Goal: Information Seeking & Learning: Check status

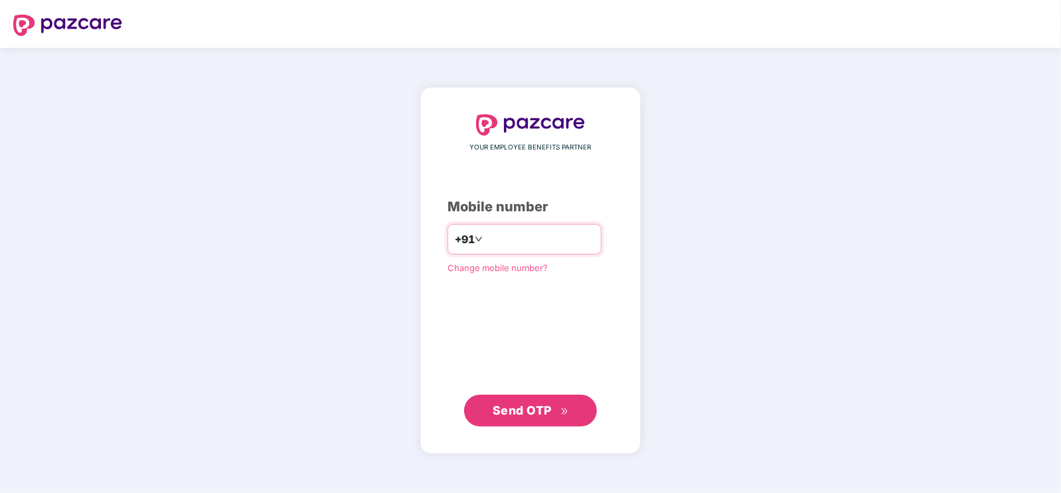
type input "**********"
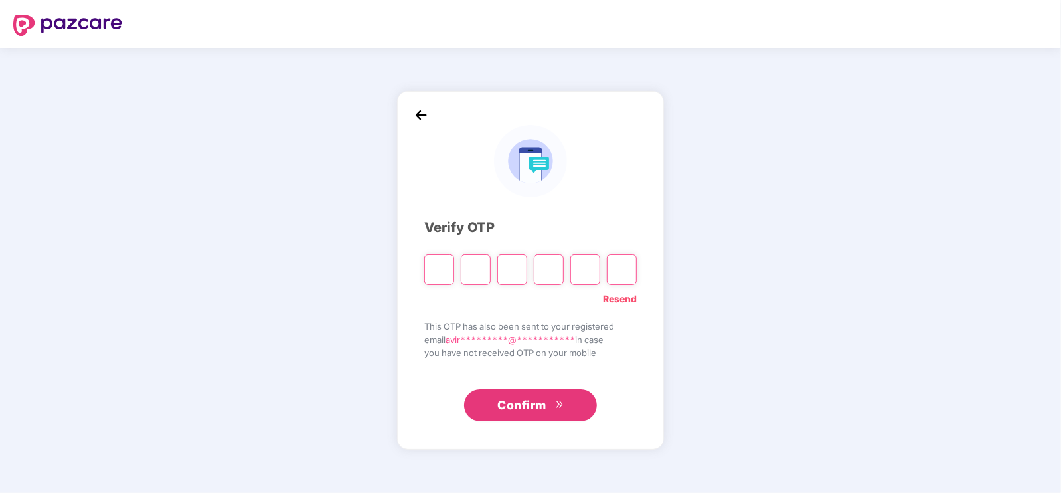
type input "*"
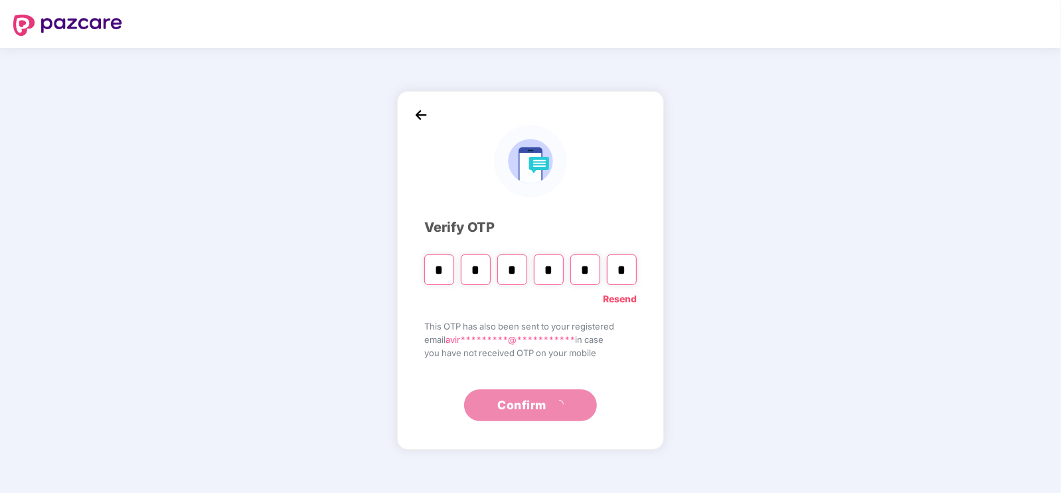
type input "*"
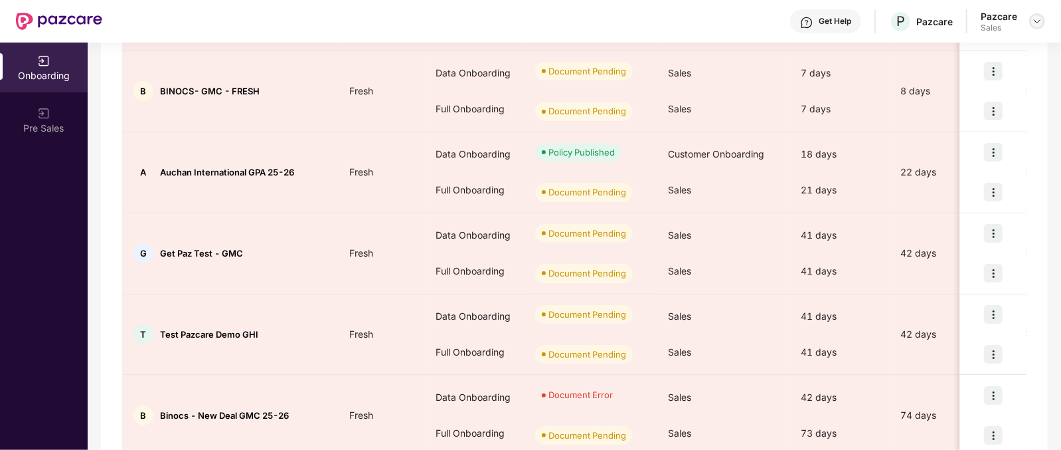
click at [1036, 22] on img at bounding box center [1037, 21] width 11 height 11
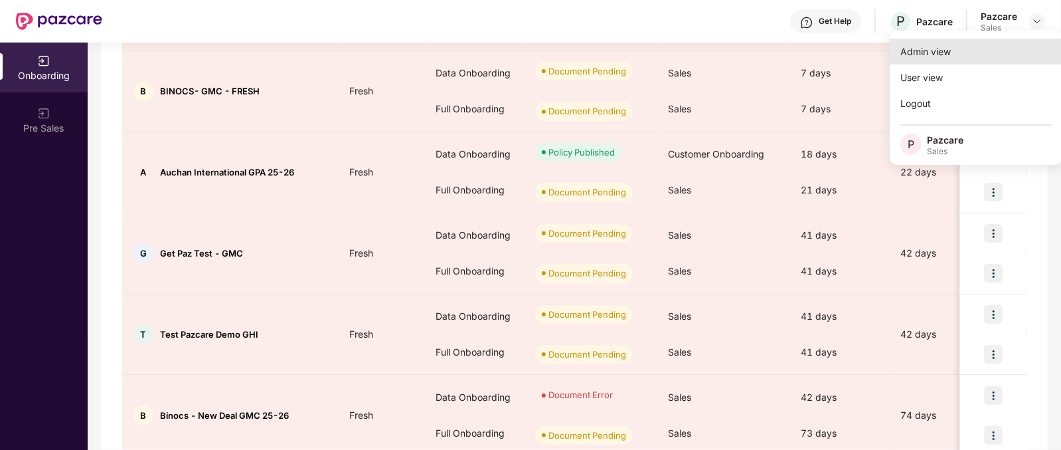
click at [929, 48] on div "Admin view" at bounding box center [976, 52] width 173 height 26
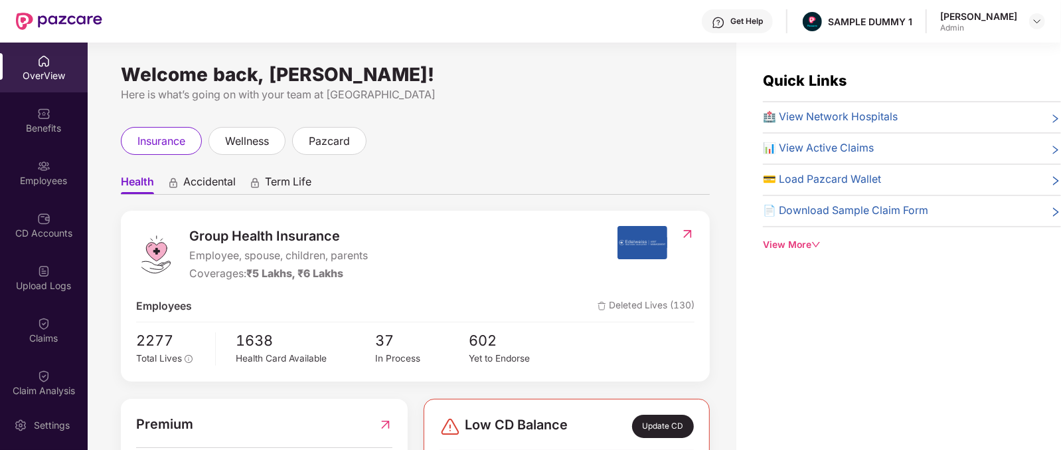
click at [200, 234] on span "Group Health Insurance" at bounding box center [278, 236] width 179 height 21
click at [270, 248] on span "Employee, spouse, children, parents" at bounding box center [278, 256] width 179 height 17
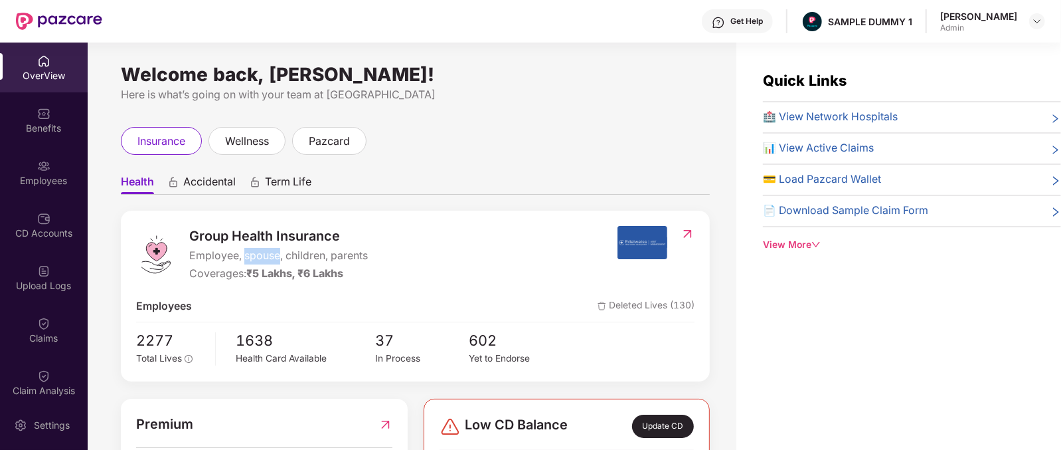
click at [270, 248] on span "Employee, spouse, children, parents" at bounding box center [278, 256] width 179 height 17
click at [219, 186] on span "Accidental" at bounding box center [209, 184] width 52 height 19
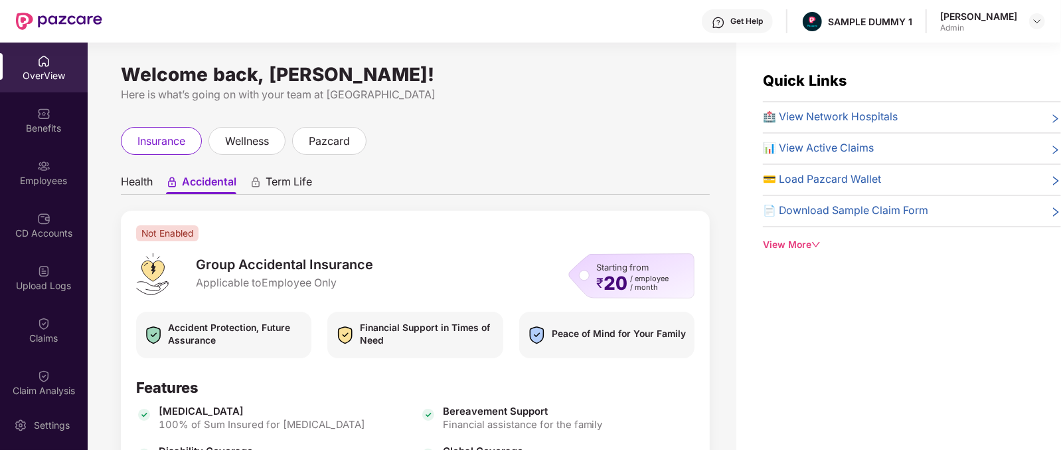
click at [297, 187] on span "Term Life" at bounding box center [289, 184] width 46 height 19
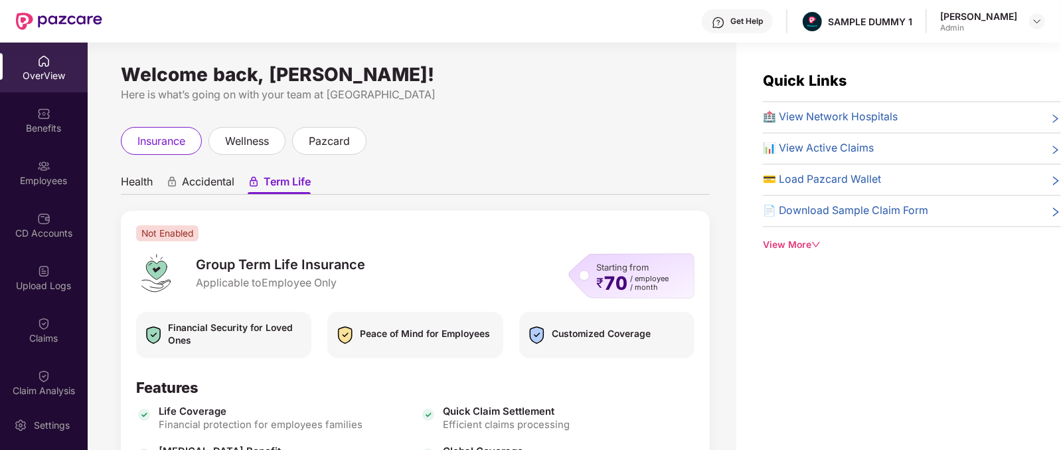
click at [139, 177] on span "Health" at bounding box center [137, 184] width 32 height 19
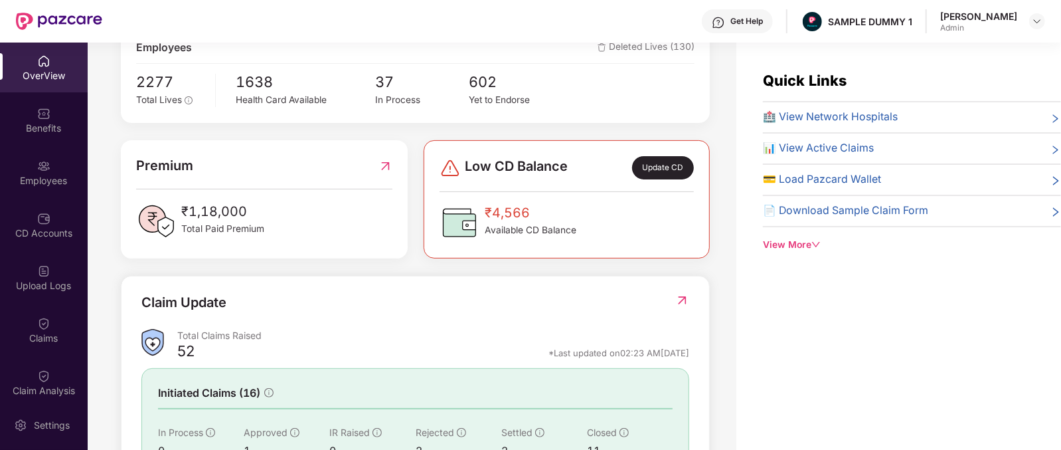
scroll to position [373, 0]
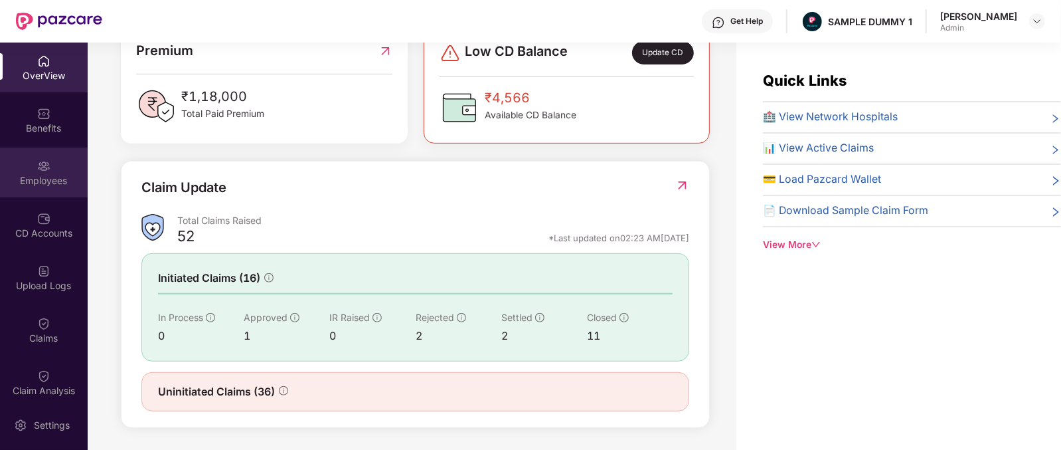
click at [37, 160] on img at bounding box center [43, 165] width 13 height 13
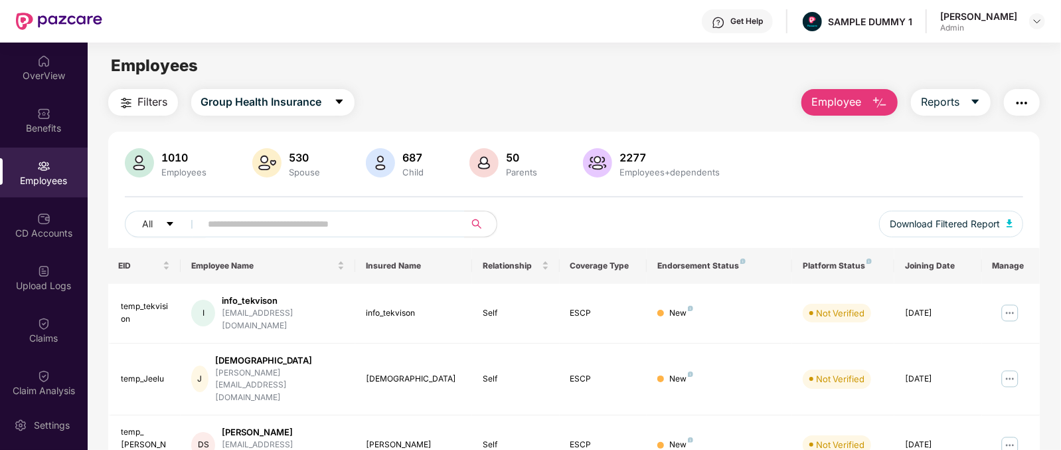
click at [770, 11] on div "Get Help" at bounding box center [737, 21] width 71 height 24
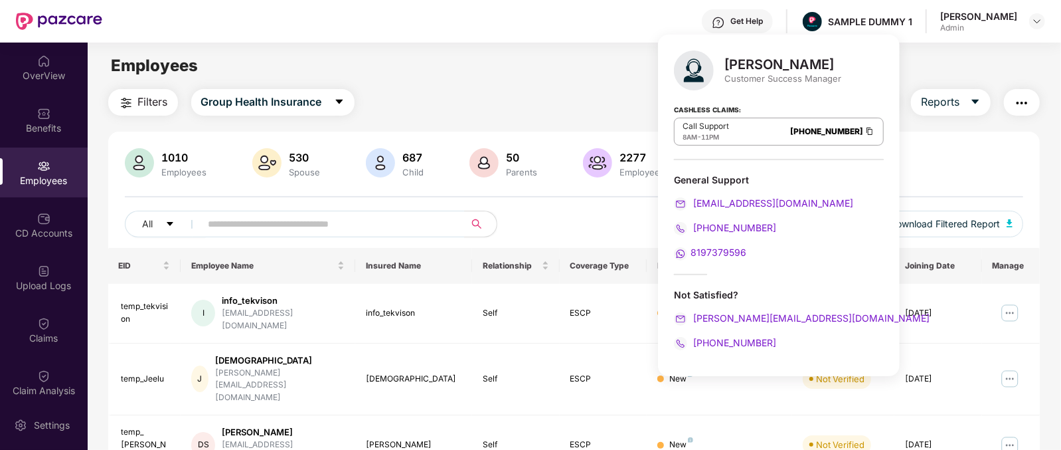
click at [521, 93] on div "Filters Group Health Insurance Employee Reports" at bounding box center [574, 102] width 932 height 27
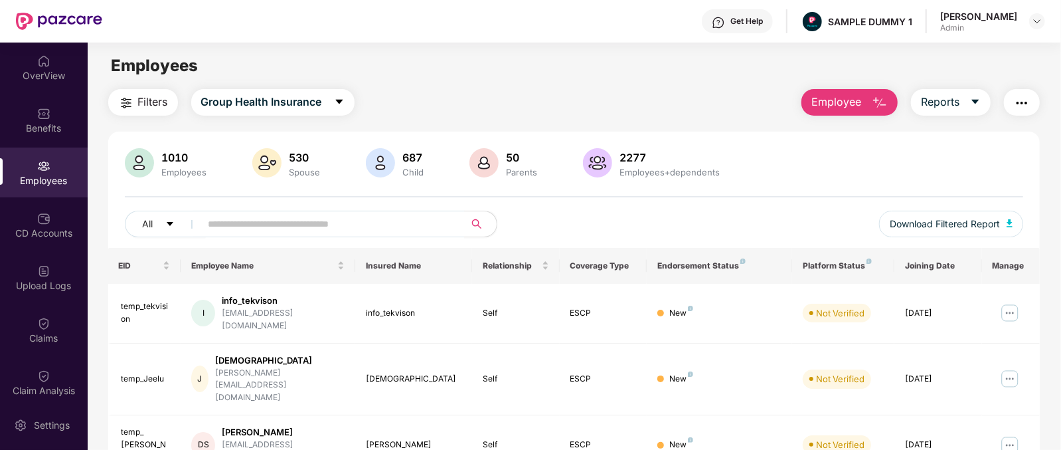
click at [839, 97] on span "Employee" at bounding box center [836, 102] width 50 height 17
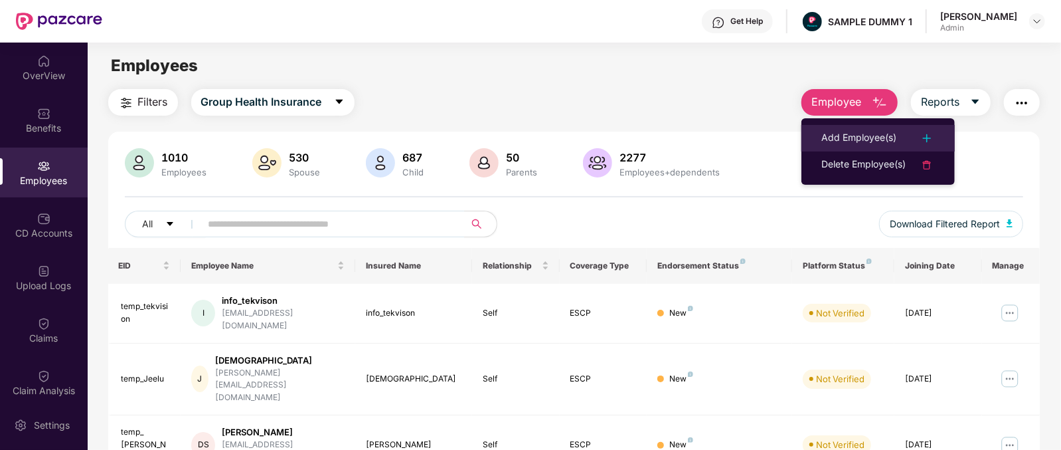
click at [860, 136] on div "Add Employee(s)" at bounding box center [858, 138] width 75 height 16
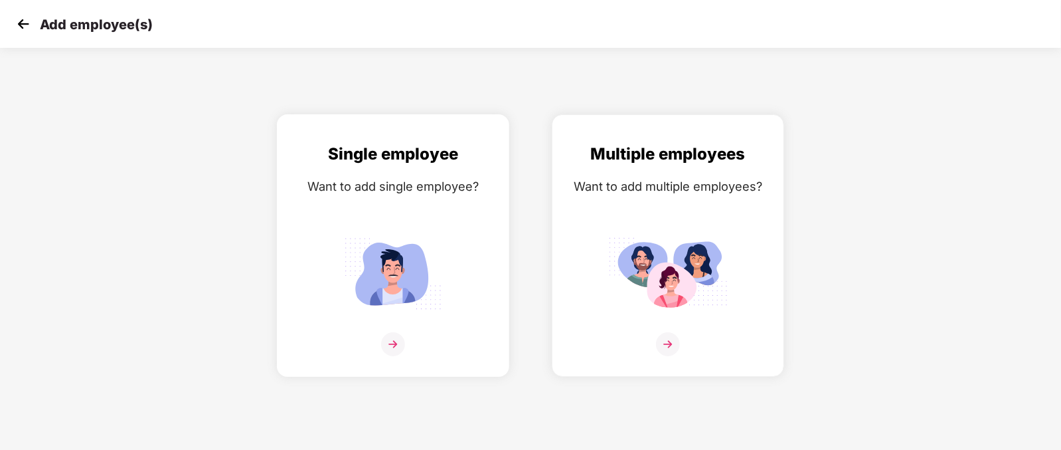
click at [395, 343] on div "Single employee Want to add single employee?" at bounding box center [393, 256] width 205 height 231
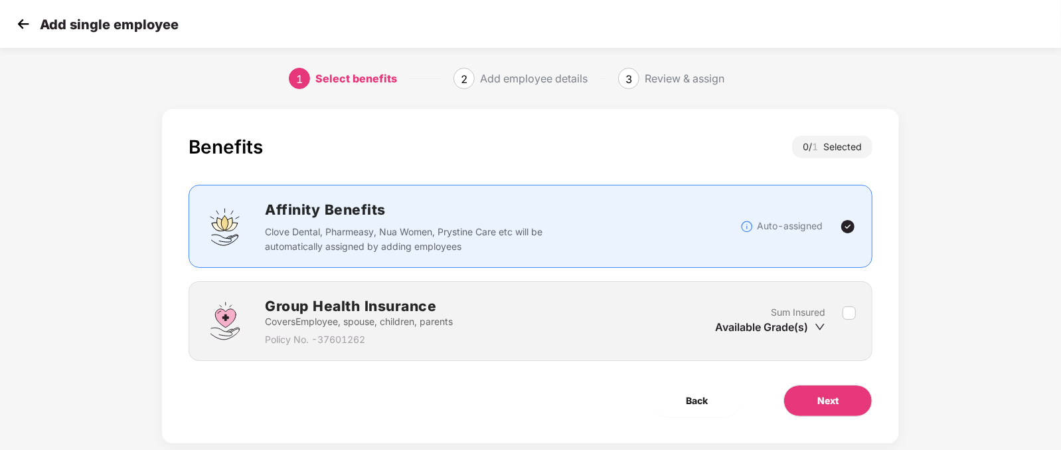
scroll to position [27, 0]
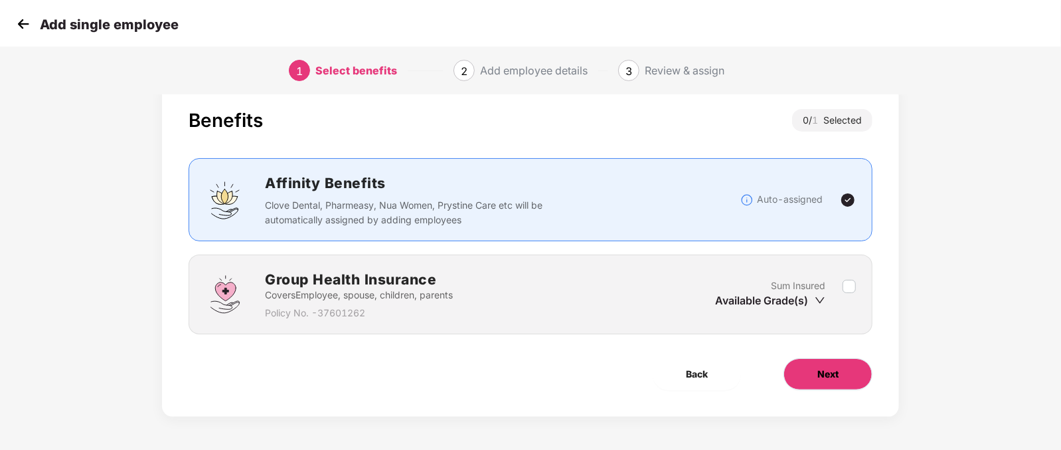
click at [849, 370] on button "Next" at bounding box center [828, 374] width 89 height 32
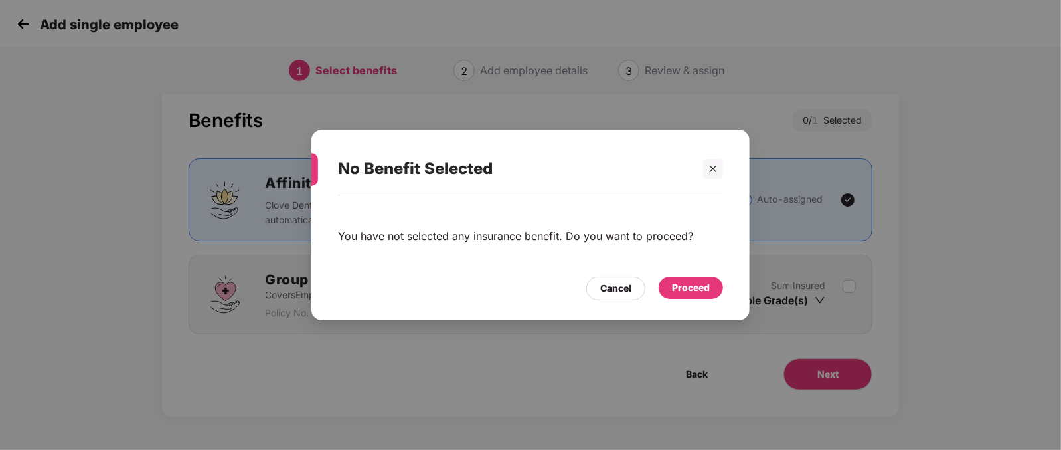
click at [695, 286] on div "Proceed" at bounding box center [691, 287] width 38 height 15
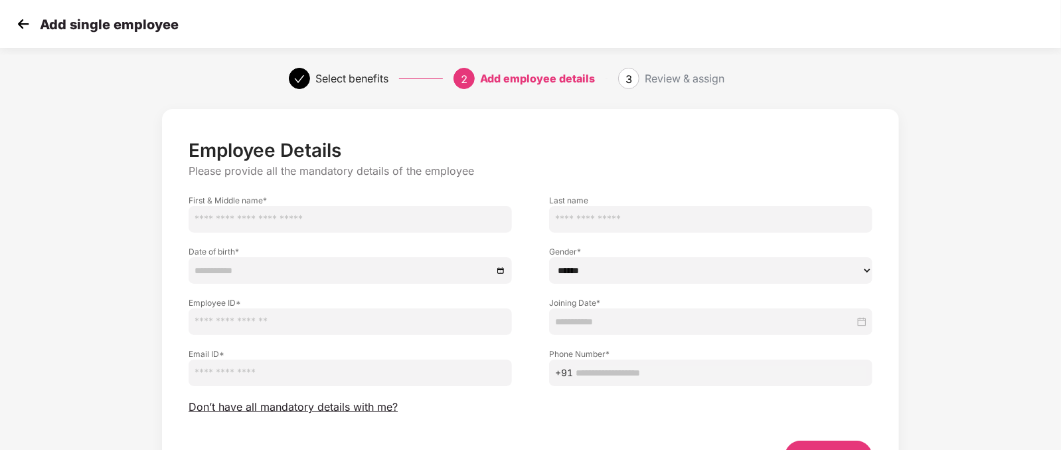
scroll to position [82, 0]
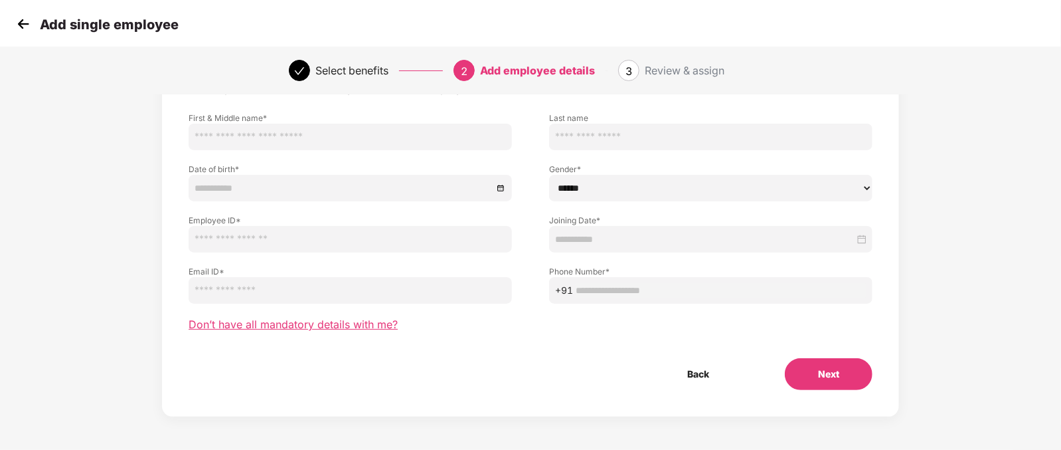
click at [309, 323] on span "Don’t have all mandatory details with me?" at bounding box center [293, 324] width 209 height 14
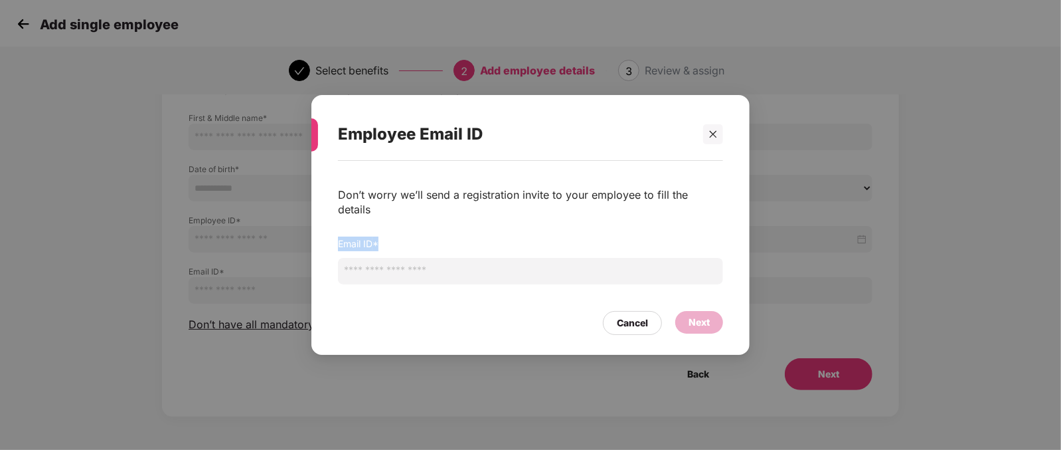
drag, startPoint x: 422, startPoint y: 280, endPoint x: 441, endPoint y: 266, distance: 23.6
click at [441, 266] on div "Email ID *" at bounding box center [530, 263] width 385 height 54
click at [441, 266] on input "email" at bounding box center [530, 271] width 385 height 27
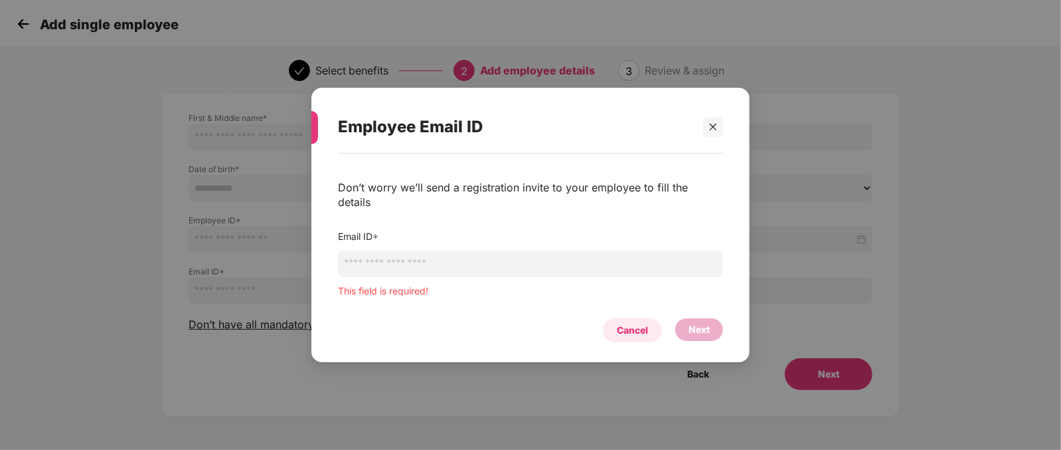
click at [633, 318] on div "Cancel" at bounding box center [632, 330] width 59 height 24
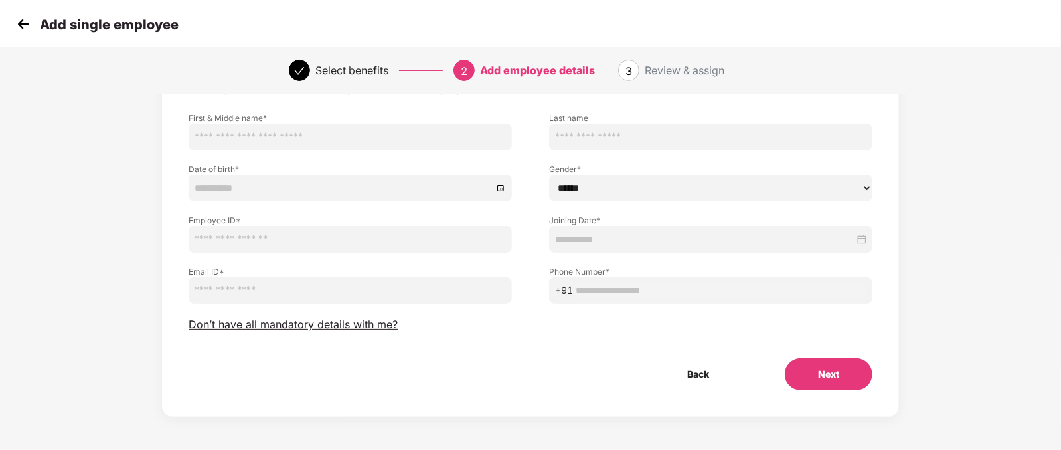
click at [25, 28] on img at bounding box center [23, 24] width 20 height 20
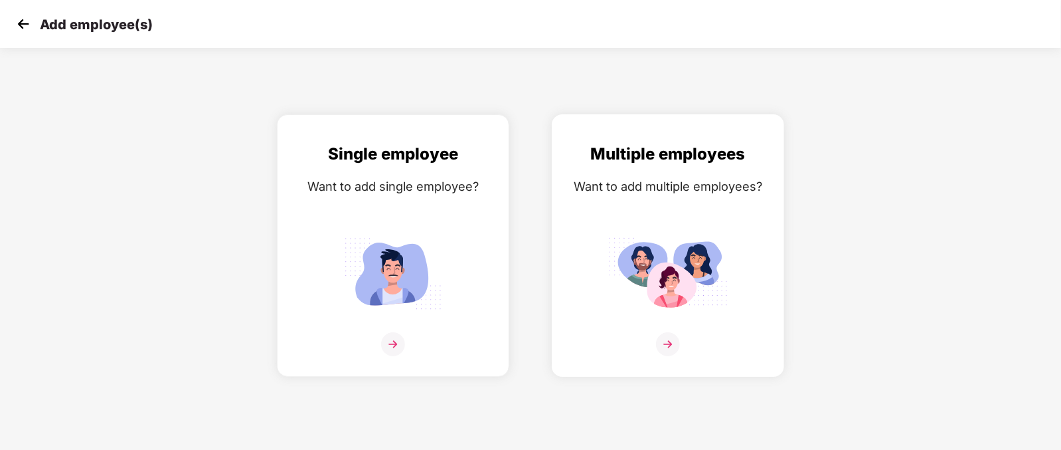
click at [674, 356] on img at bounding box center [668, 344] width 24 height 24
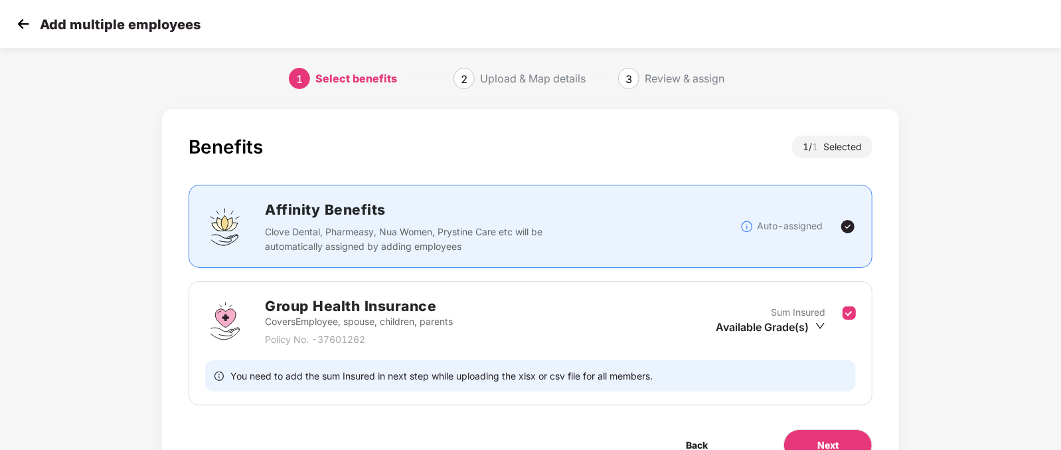
click at [21, 19] on img at bounding box center [23, 24] width 20 height 20
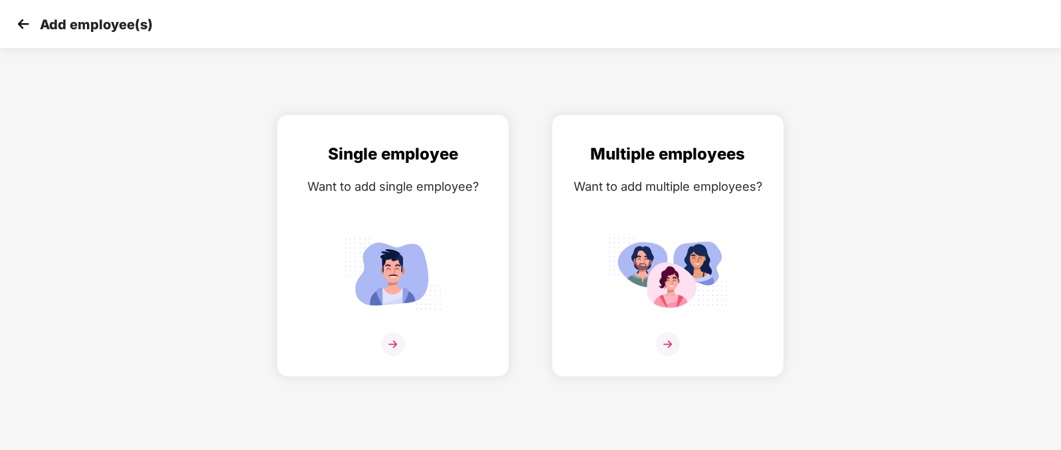
click at [30, 25] on img at bounding box center [23, 24] width 20 height 20
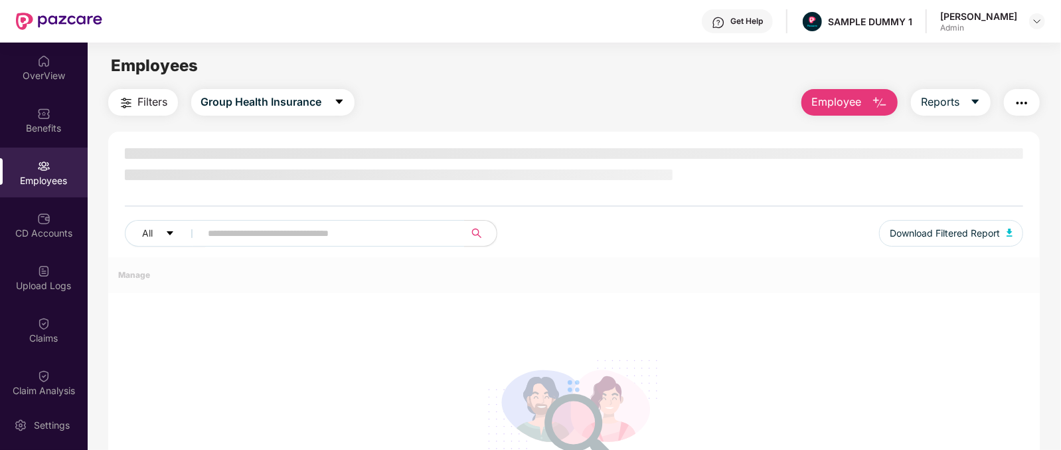
click at [847, 105] on span "Employee" at bounding box center [836, 102] width 50 height 17
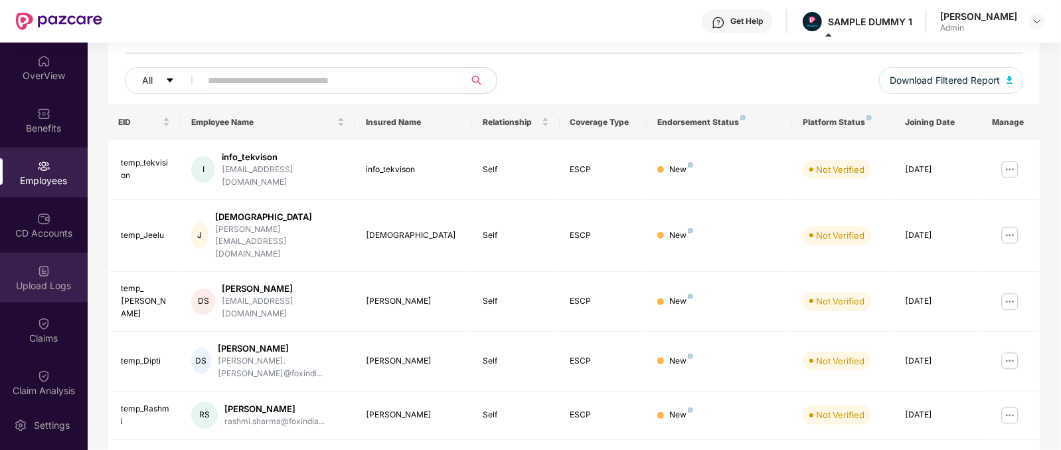
scroll to position [152, 0]
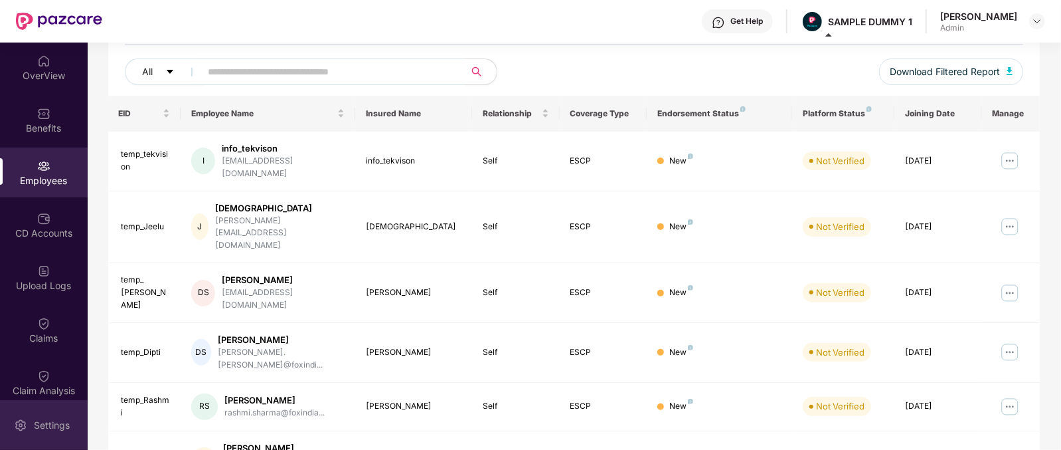
click at [29, 420] on div "Settings" at bounding box center [44, 425] width 88 height 50
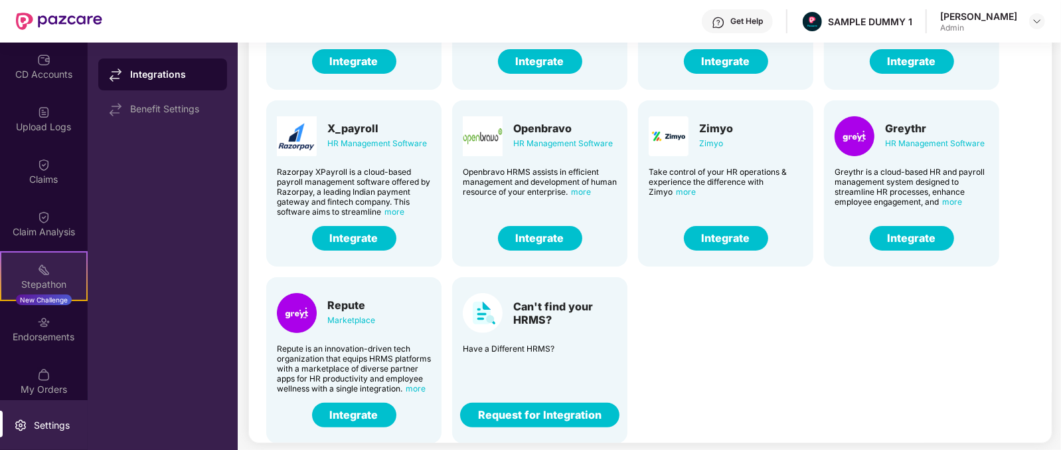
scroll to position [162, 0]
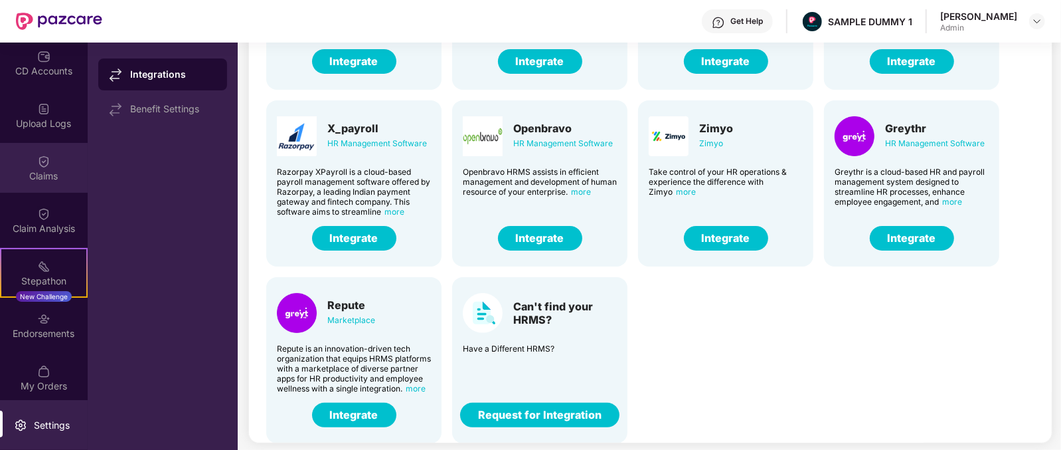
click at [67, 167] on div "Claims" at bounding box center [44, 168] width 88 height 50
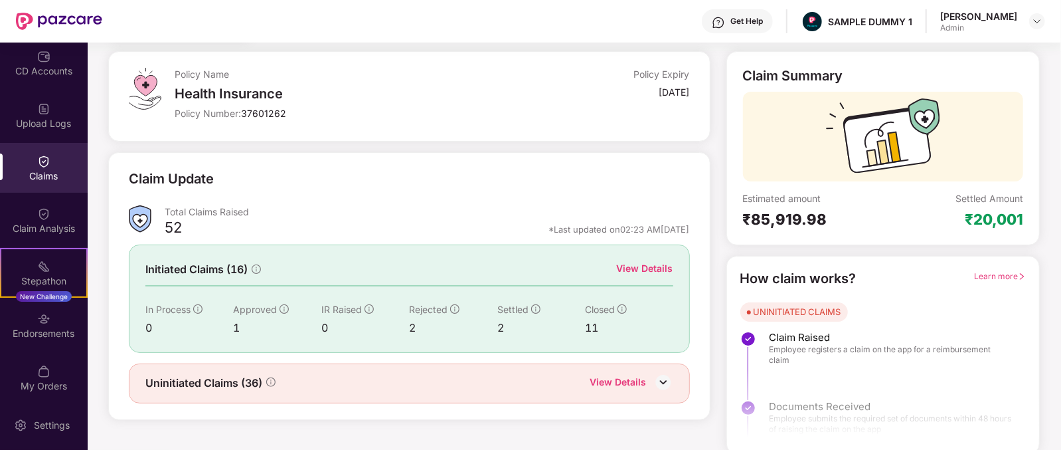
scroll to position [69, 0]
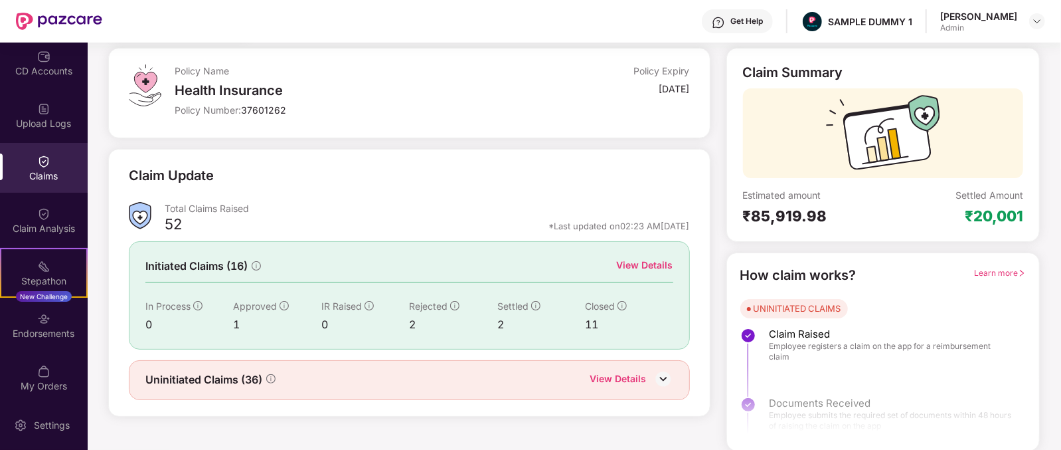
click at [654, 262] on div "View Details" at bounding box center [645, 265] width 56 height 15
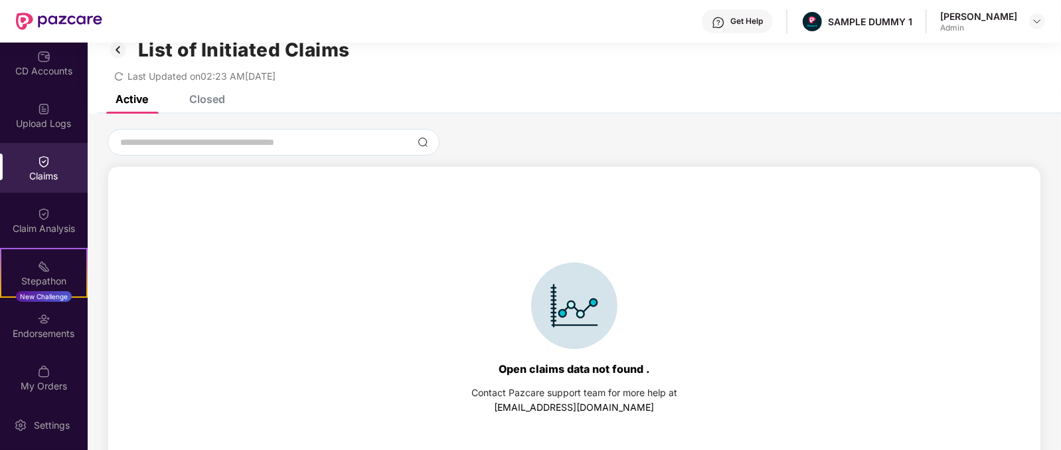
scroll to position [25, 0]
click at [208, 100] on div "Closed" at bounding box center [207, 98] width 36 height 13
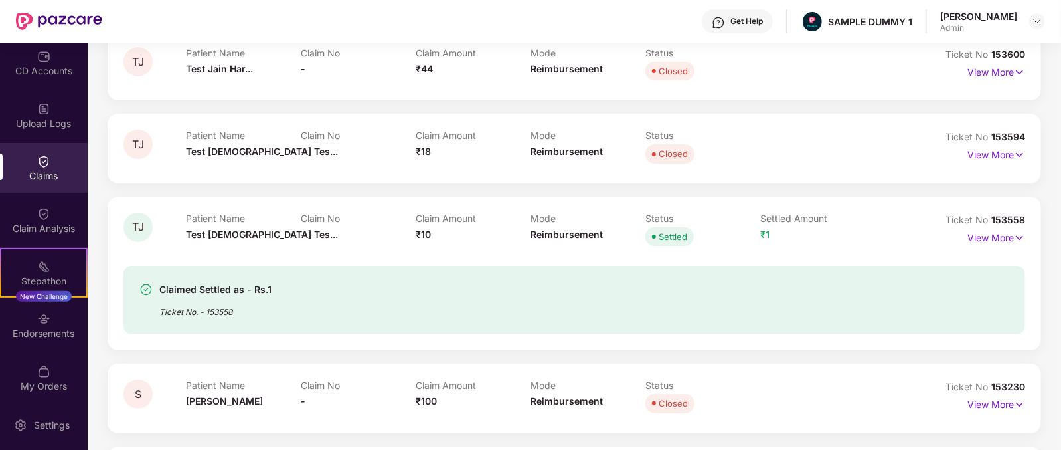
scroll to position [0, 0]
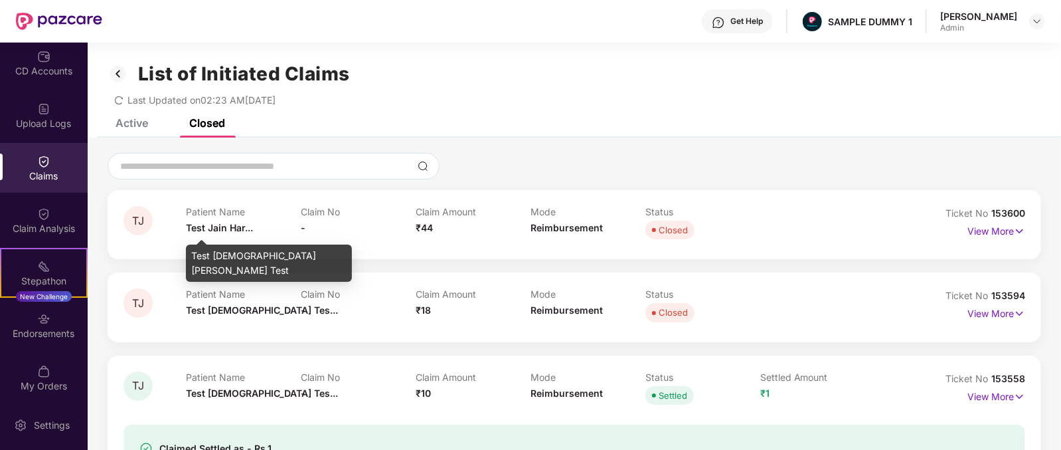
click at [193, 231] on span "Test Jain Har..." at bounding box center [219, 227] width 67 height 11
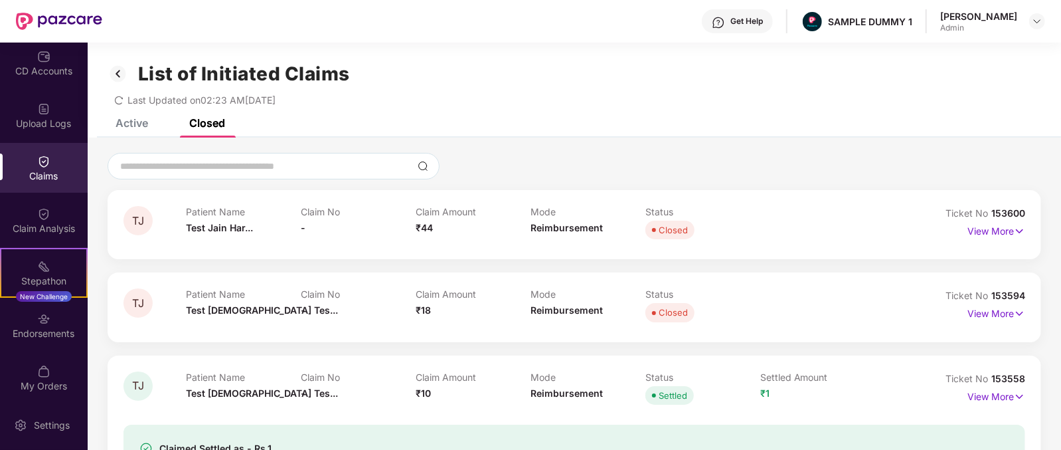
click at [428, 230] on span "₹44" at bounding box center [424, 227] width 17 height 11
click at [549, 232] on span "Reimbursement" at bounding box center [567, 227] width 72 height 11
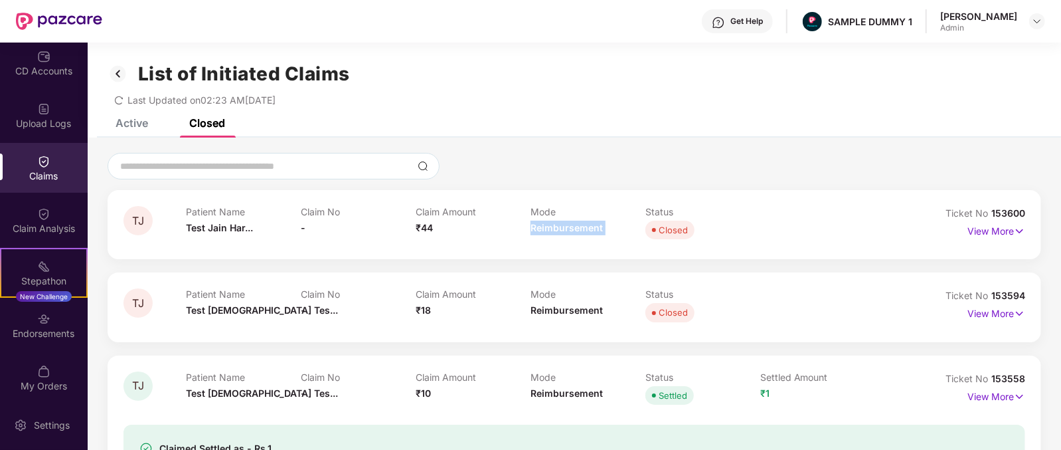
click at [549, 232] on span "Reimbursement" at bounding box center [567, 227] width 72 height 11
click at [981, 227] on p "View More" at bounding box center [996, 229] width 58 height 18
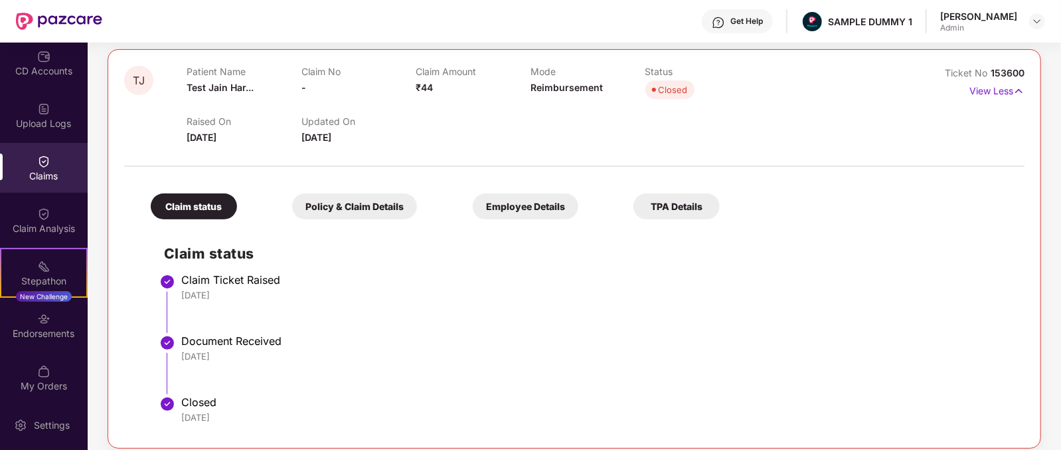
scroll to position [140, 0]
click at [292, 211] on div "Policy & Claim Details" at bounding box center [354, 207] width 125 height 26
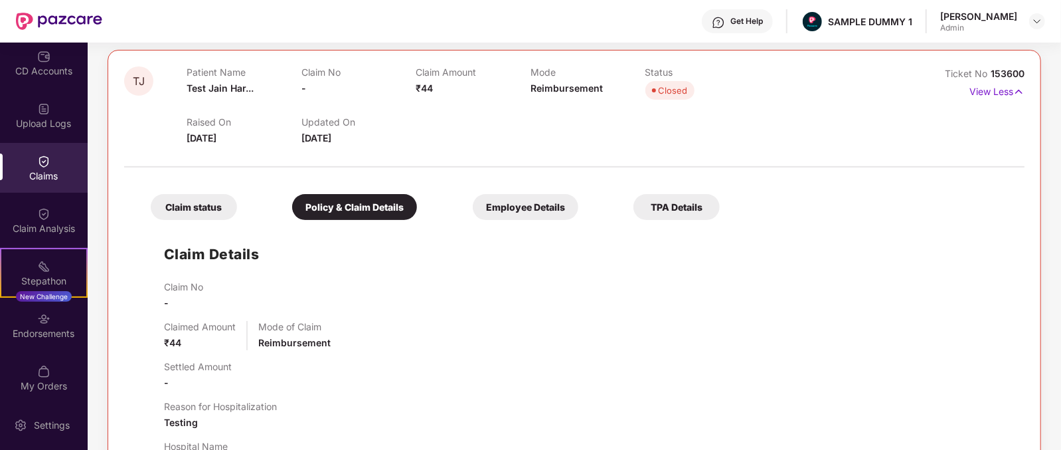
click at [473, 211] on div "Employee Details" at bounding box center [526, 207] width 106 height 26
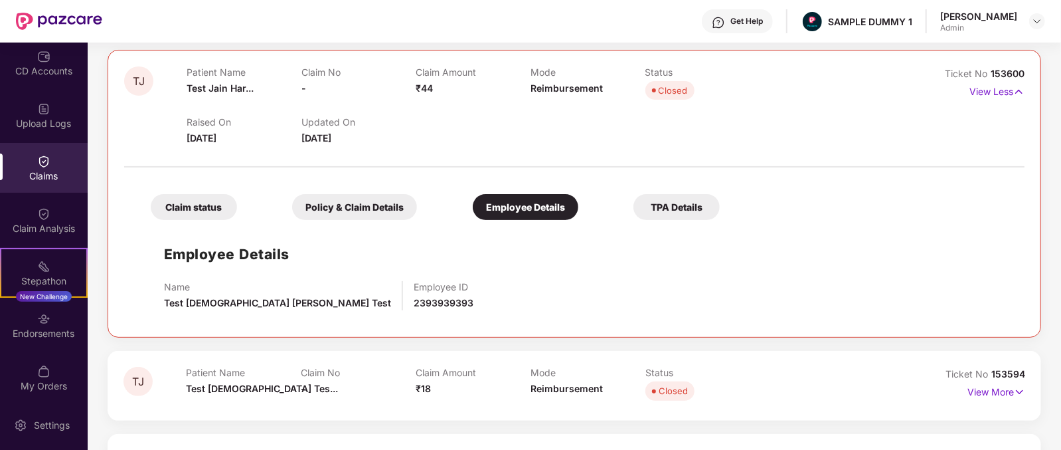
click at [633, 209] on div "TPA Details" at bounding box center [676, 207] width 86 height 26
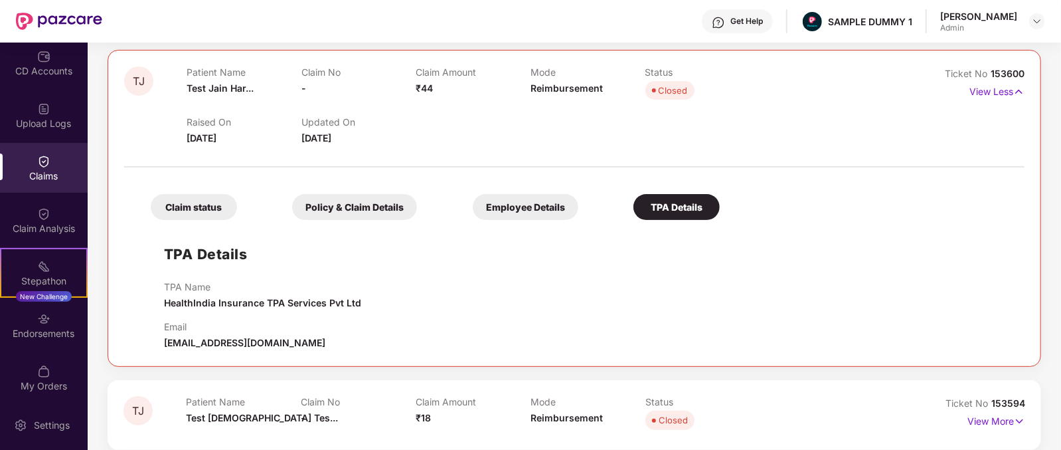
click at [197, 212] on div "Claim status" at bounding box center [194, 207] width 86 height 26
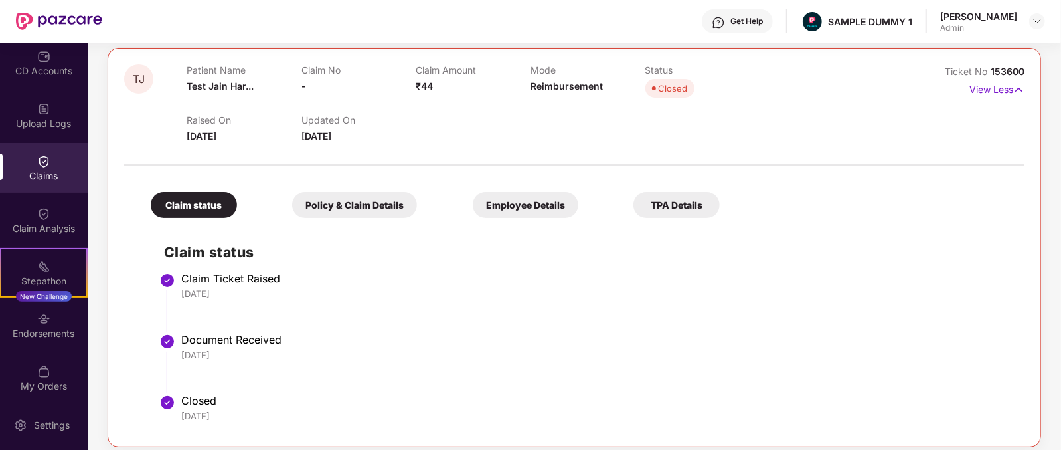
scroll to position [142, 0]
click at [23, 224] on div "Claim Analysis" at bounding box center [44, 228] width 88 height 13
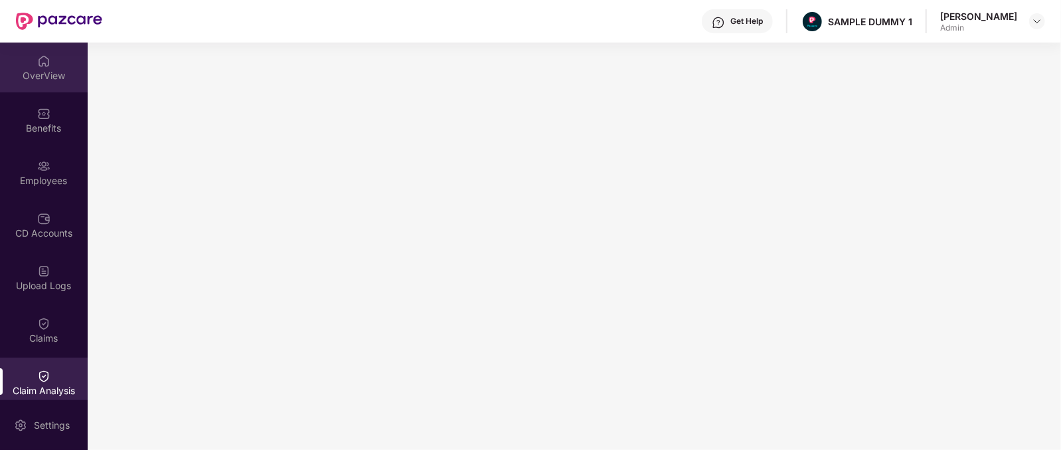
click at [48, 48] on div "OverView" at bounding box center [44, 67] width 88 height 50
